Goal: Go to known website: Go to known website

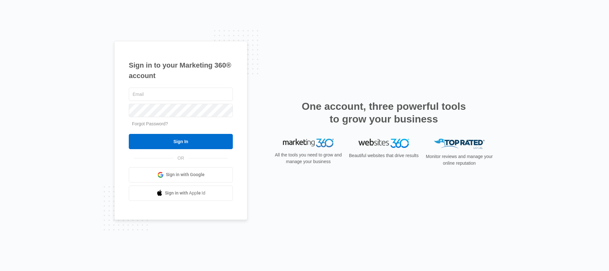
click at [96, 102] on div "Sign in to your Marketing 360® account Forgot Password? Sign In OR Sign in with…" at bounding box center [304, 135] width 609 height 271
click at [147, 100] on input "text" at bounding box center [181, 94] width 104 height 13
type input "[EMAIL_ADDRESS][PERSON_NAME][DOMAIN_NAME]"
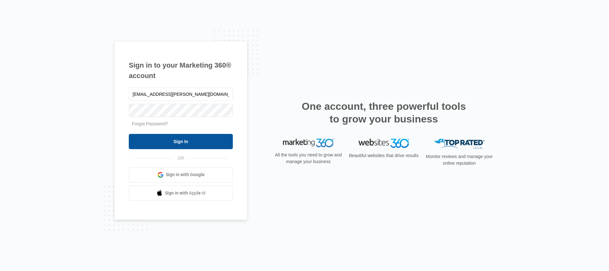
click at [157, 138] on input "Sign In" at bounding box center [181, 141] width 104 height 15
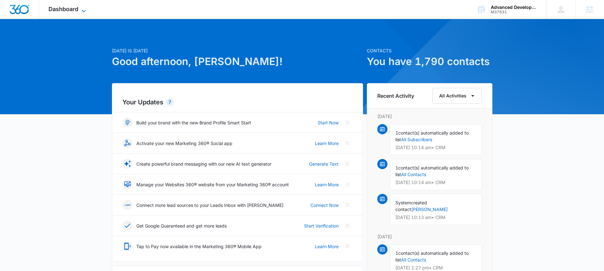
click at [50, 7] on span "Dashboard" at bounding box center [64, 9] width 30 height 7
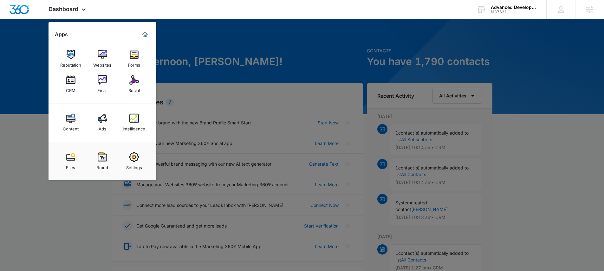
click at [31, 68] on div at bounding box center [302, 135] width 604 height 271
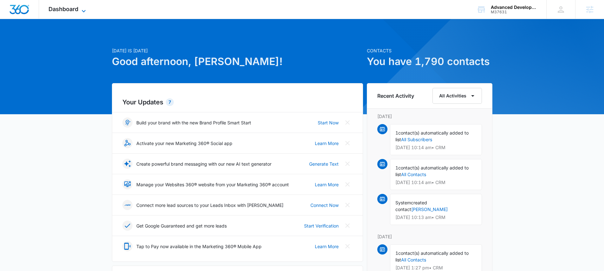
click at [50, 9] on span "Dashboard" at bounding box center [64, 9] width 30 height 7
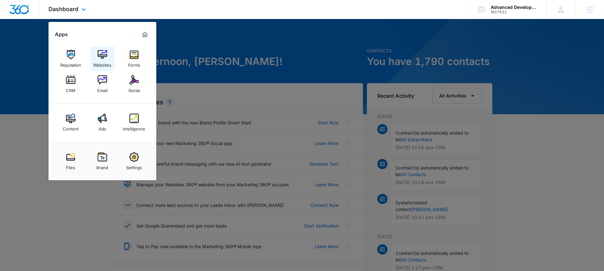
click at [100, 52] on img at bounding box center [103, 55] width 10 height 10
